Goal: Check status: Check status

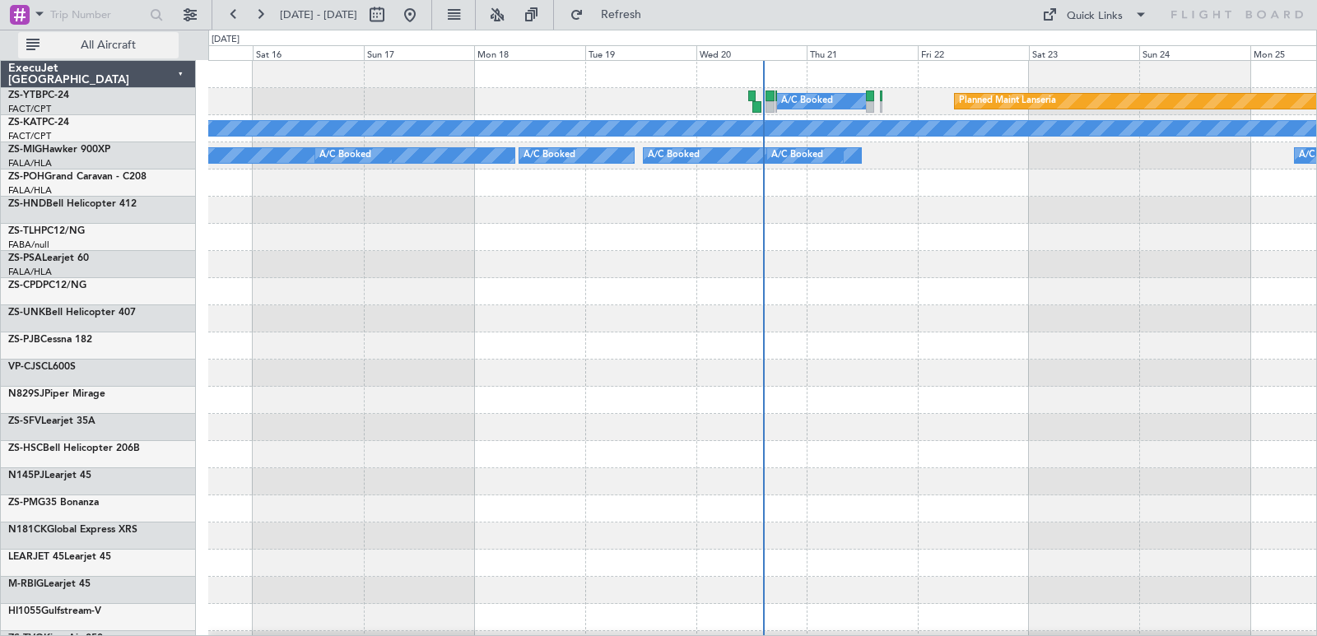
click at [121, 33] on button "All Aircraft" at bounding box center [98, 45] width 160 height 26
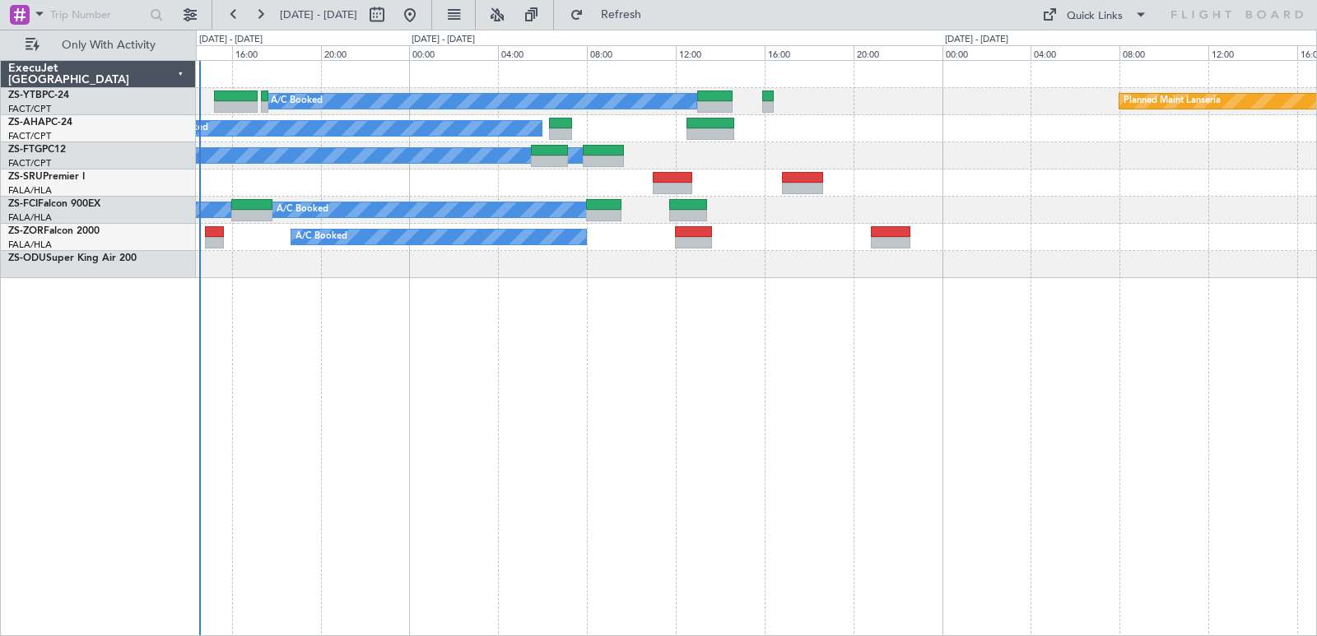
click at [697, 321] on div "A/C Booked Planned Maint Lanseria A/C Booked A/C Booked A/C Booked A/C Booked -…" at bounding box center [756, 348] width 1121 height 576
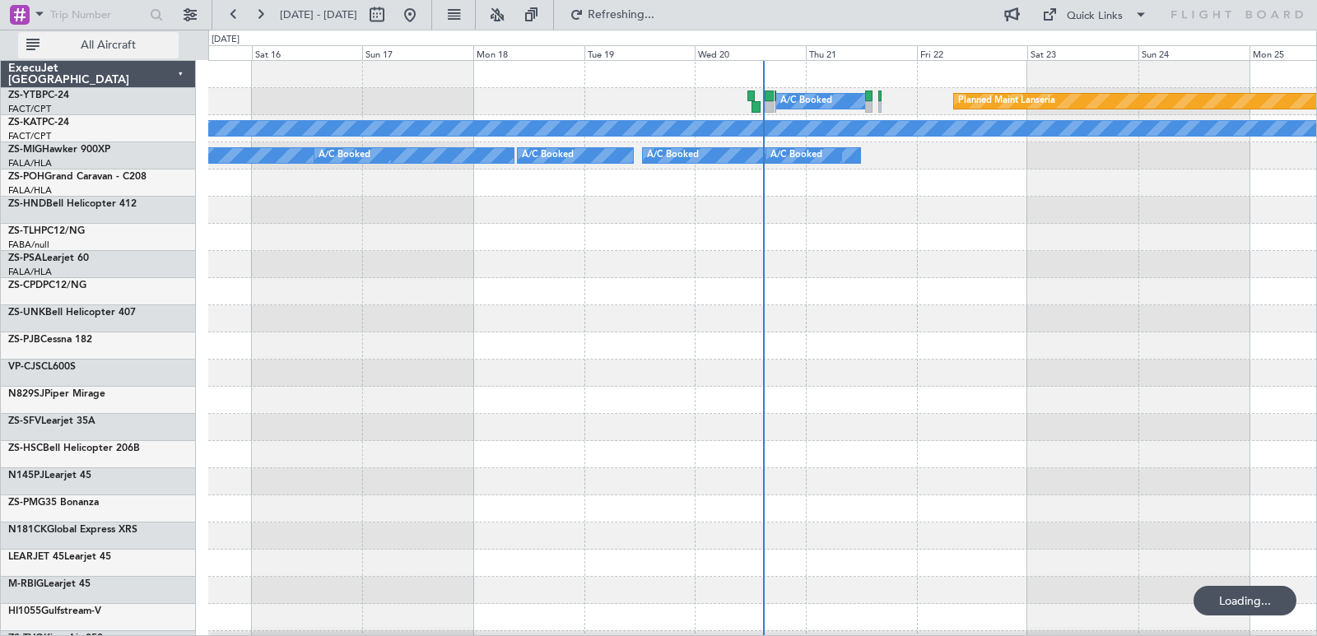
click at [102, 57] on button "All Aircraft" at bounding box center [98, 45] width 160 height 26
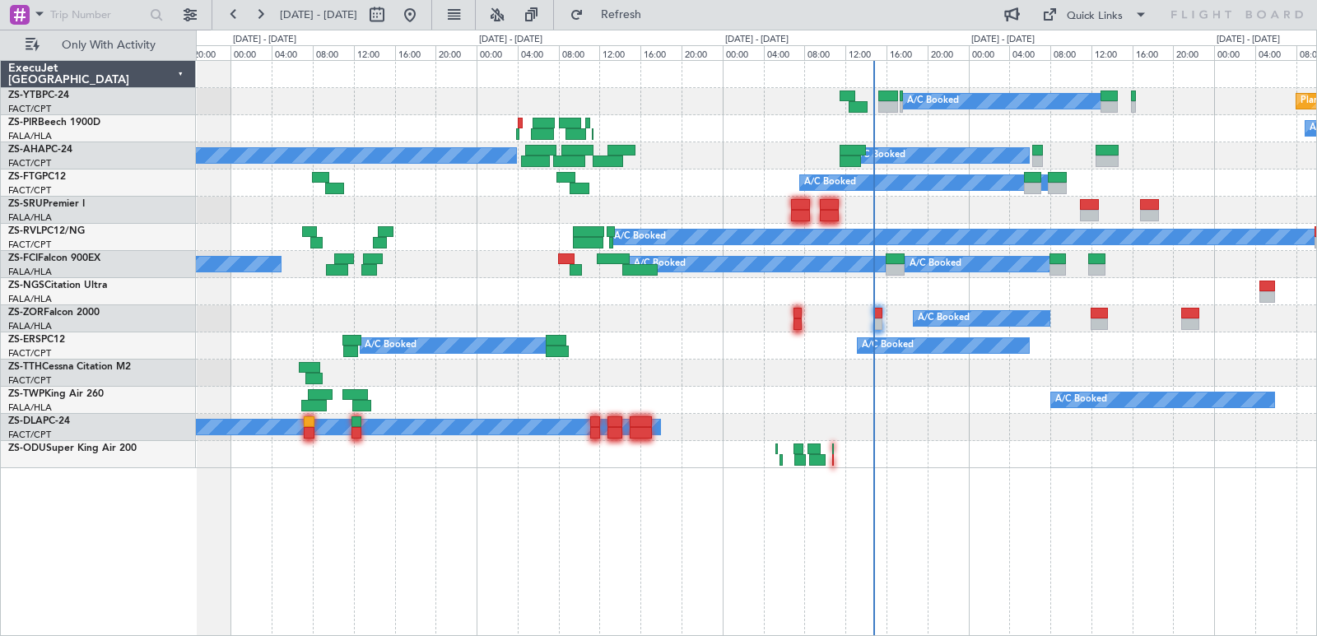
click at [1070, 205] on div at bounding box center [756, 210] width 1120 height 27
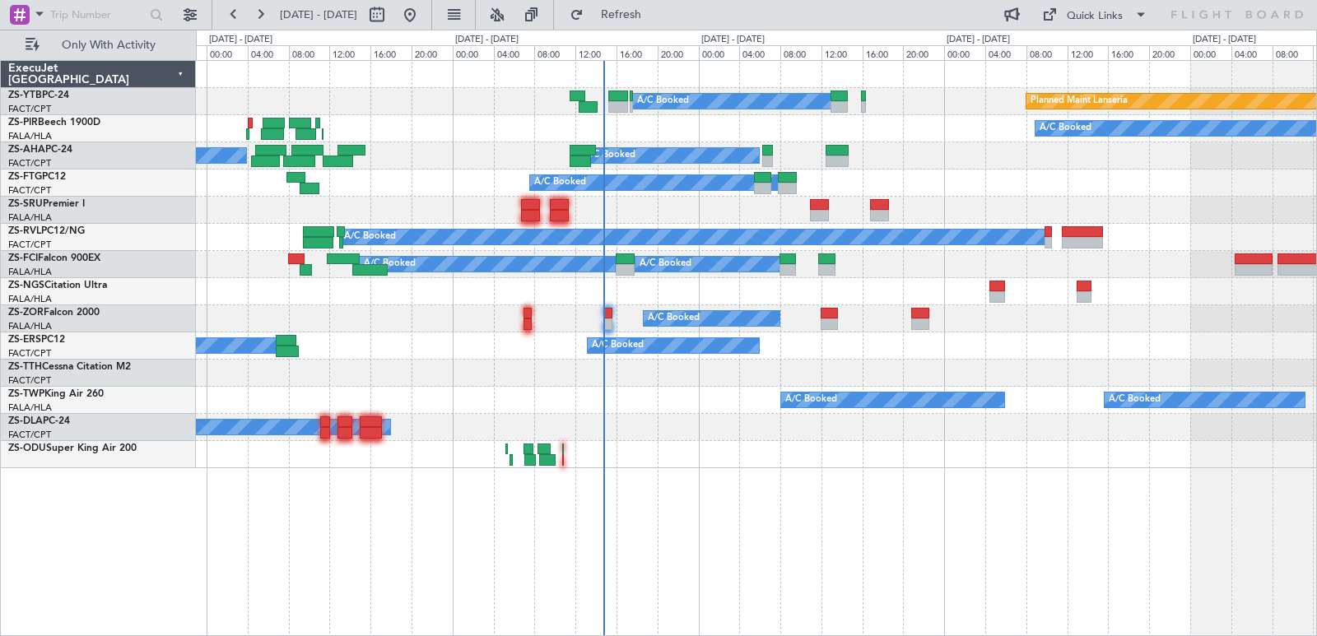
click at [798, 245] on div "Planned Maint Lanseria A/C Booked A/C Booked A/C Booked A/C Booked A/C Booked A…" at bounding box center [756, 264] width 1120 height 407
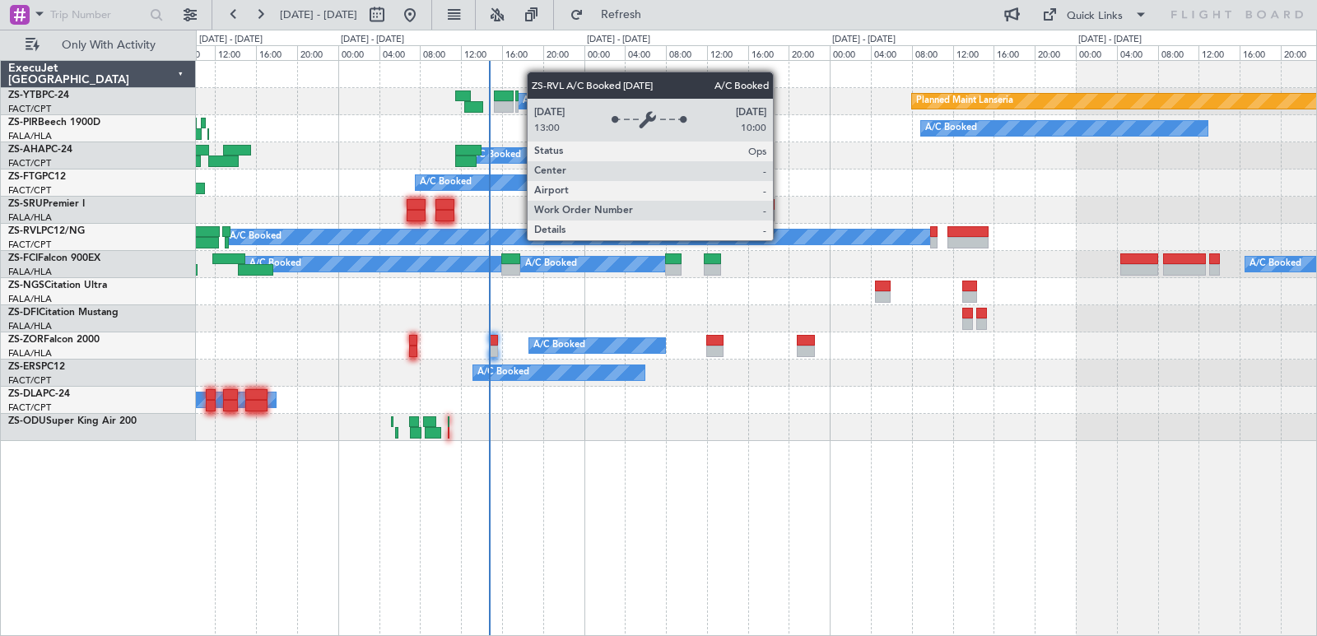
click at [667, 239] on div "A/C Booked" at bounding box center [577, 237] width 705 height 15
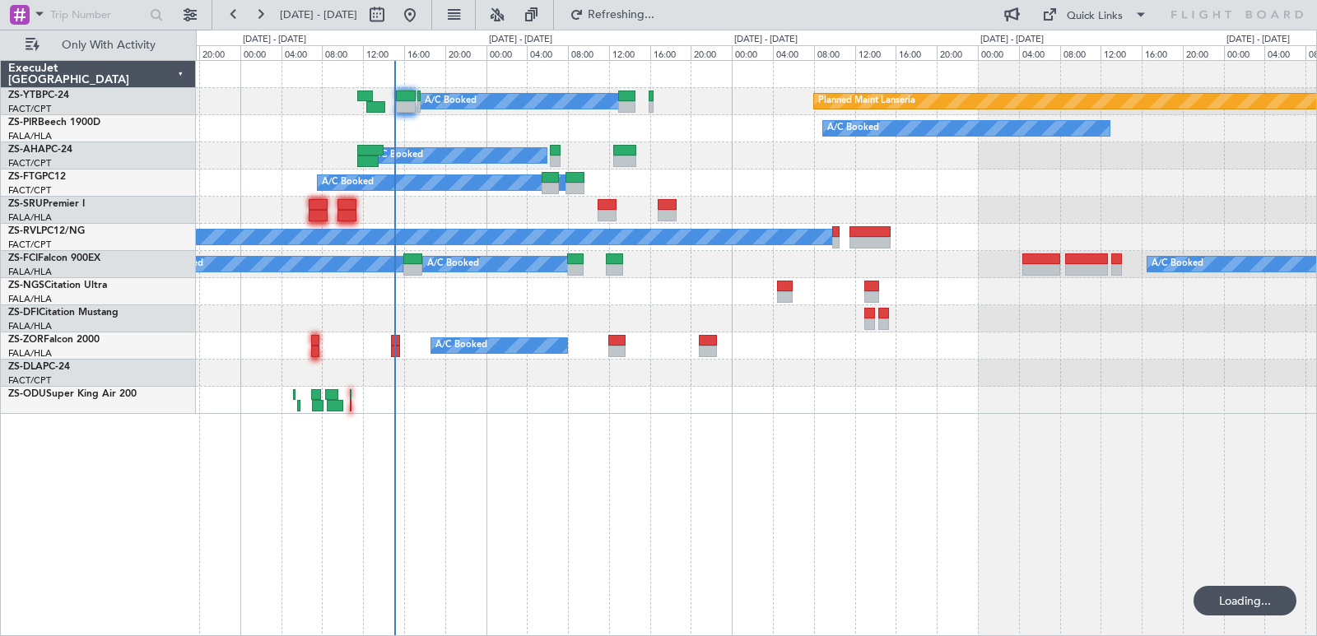
click at [388, 292] on div "Planned Maint Lanseria A/C Booked A/C Booked A/C Booked A/C Booked A/C Booked A…" at bounding box center [756, 237] width 1120 height 353
